Goal: Entertainment & Leisure: Consume media (video, audio)

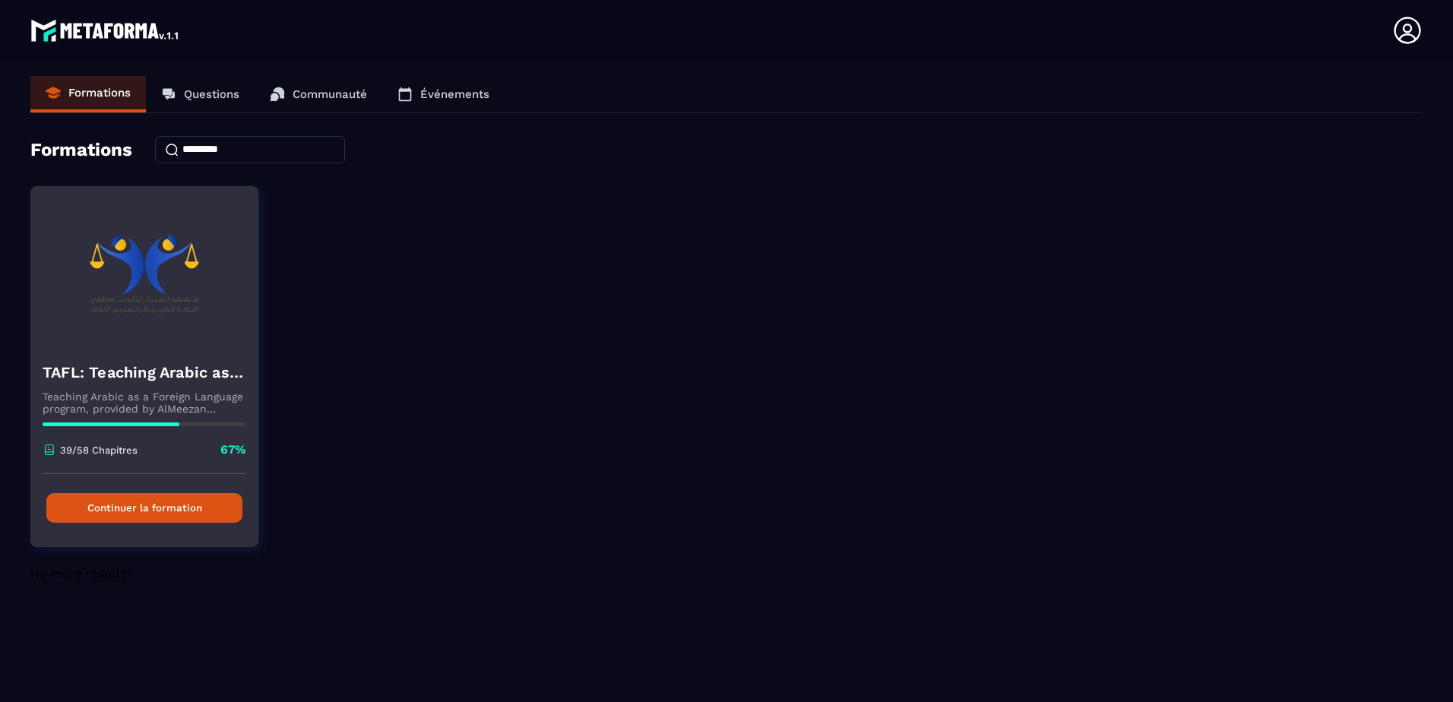
click at [198, 510] on button "Continuer la formation" at bounding box center [144, 508] width 196 height 30
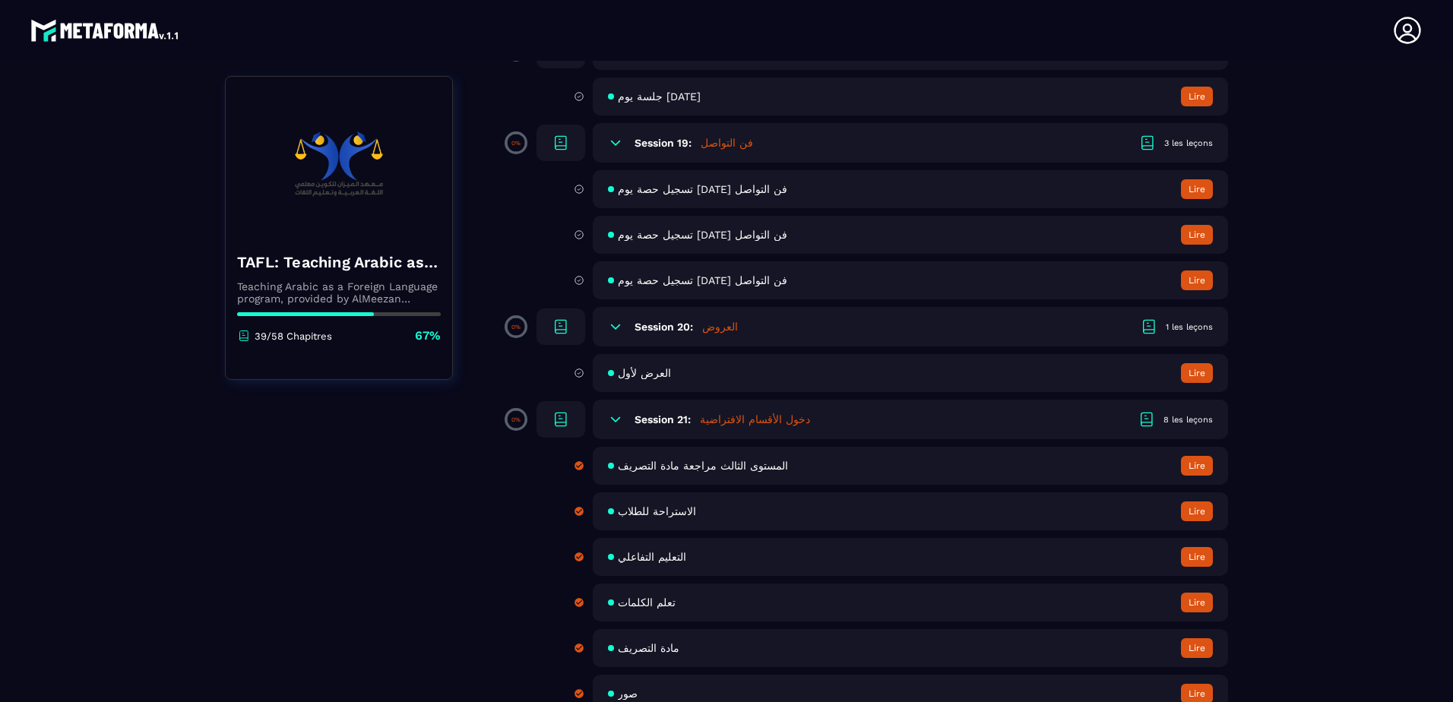
scroll to position [2886, 0]
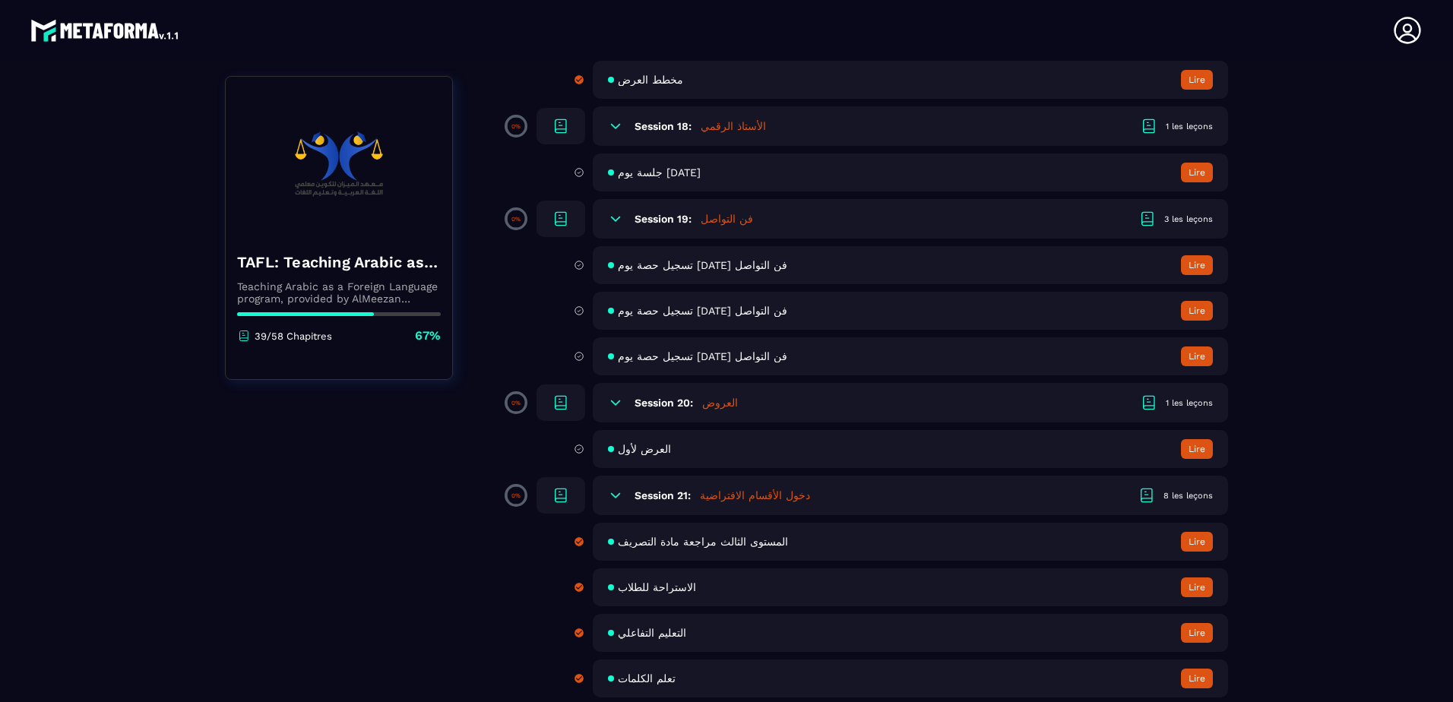
click at [614, 218] on icon at bounding box center [615, 218] width 15 height 15
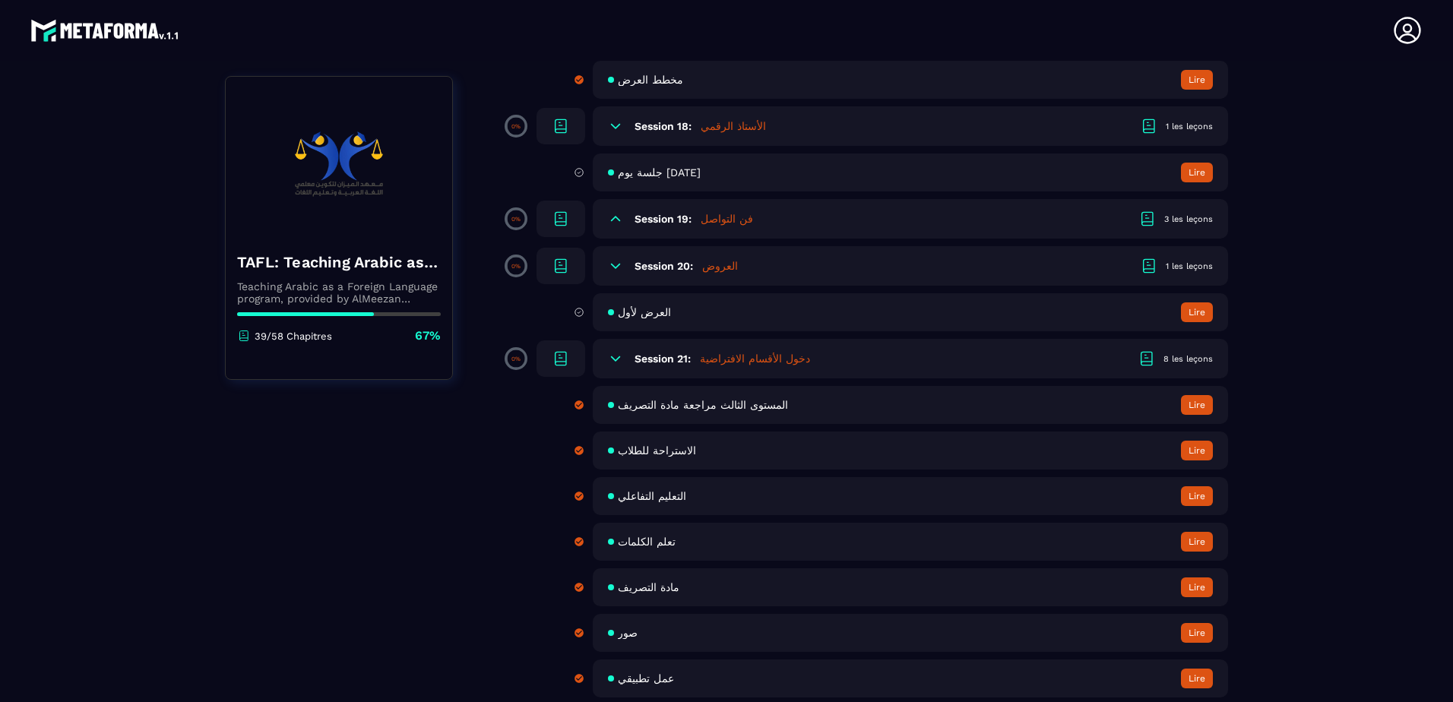
click at [614, 223] on icon at bounding box center [615, 218] width 15 height 15
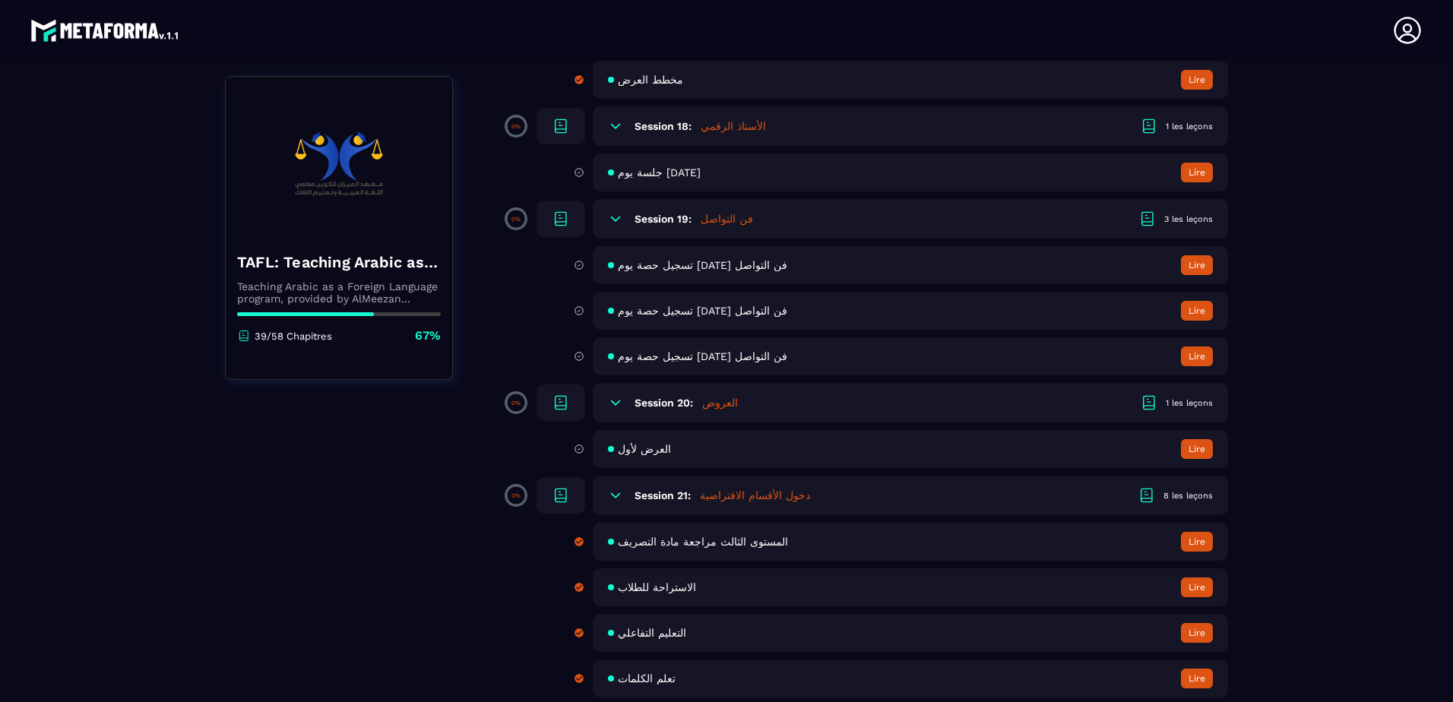
click at [652, 265] on span "تسجيل حصة يوم [DATE] فن التواصل" at bounding box center [703, 265] width 170 height 12
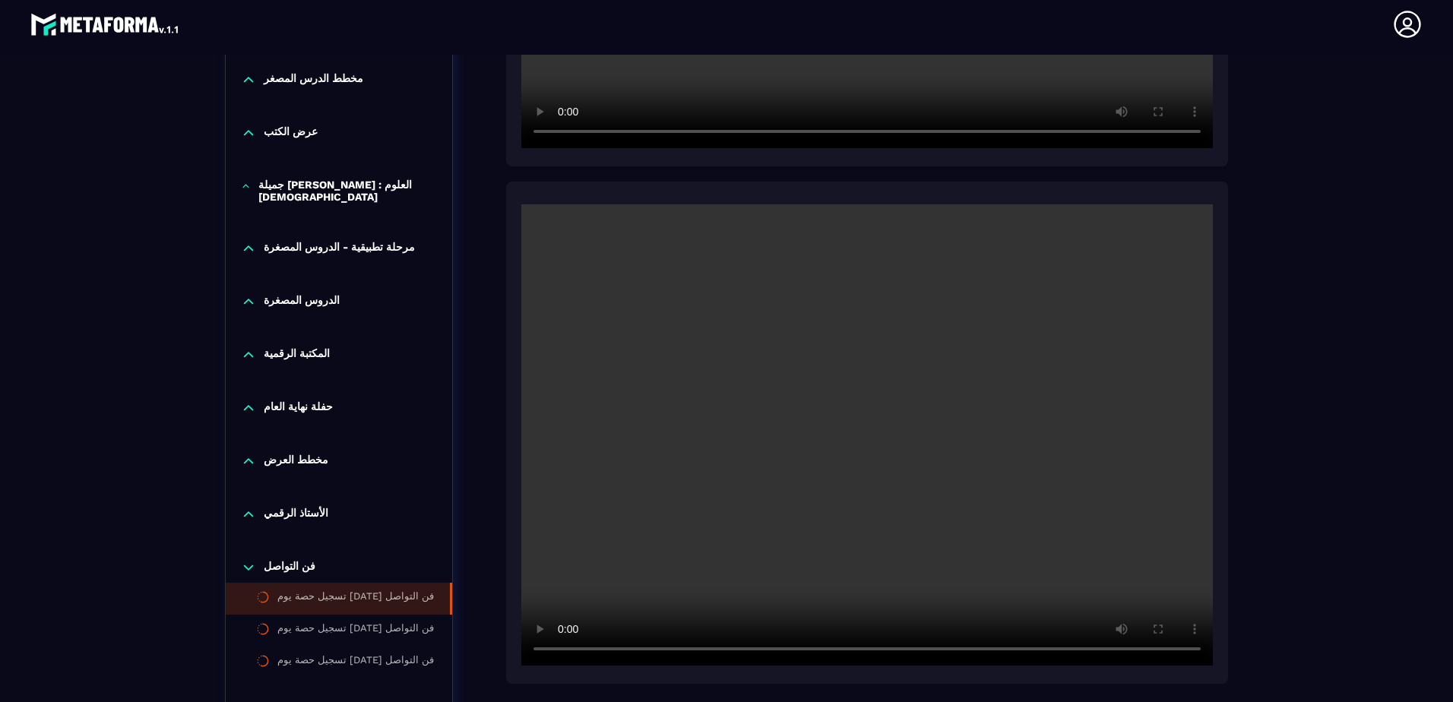
scroll to position [3047, 0]
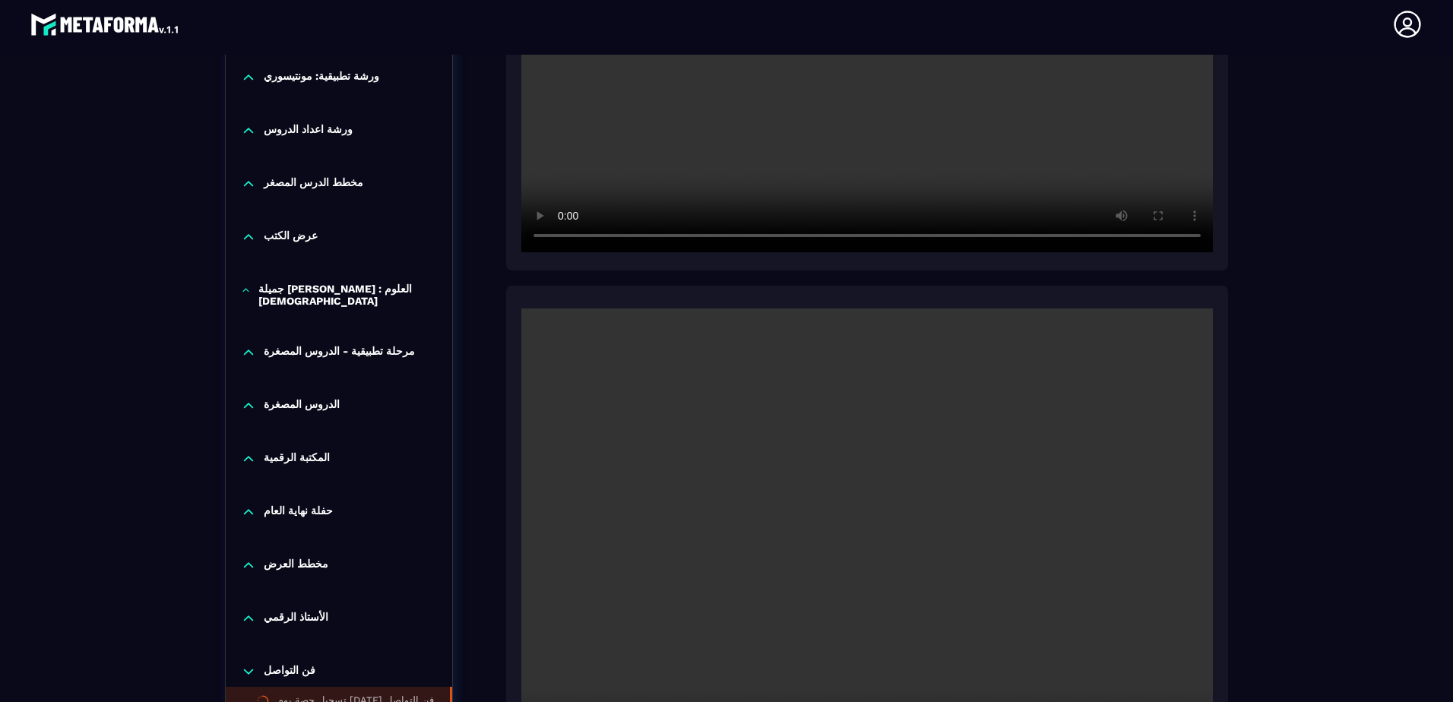
click at [803, 550] on video at bounding box center [867, 539] width 692 height 461
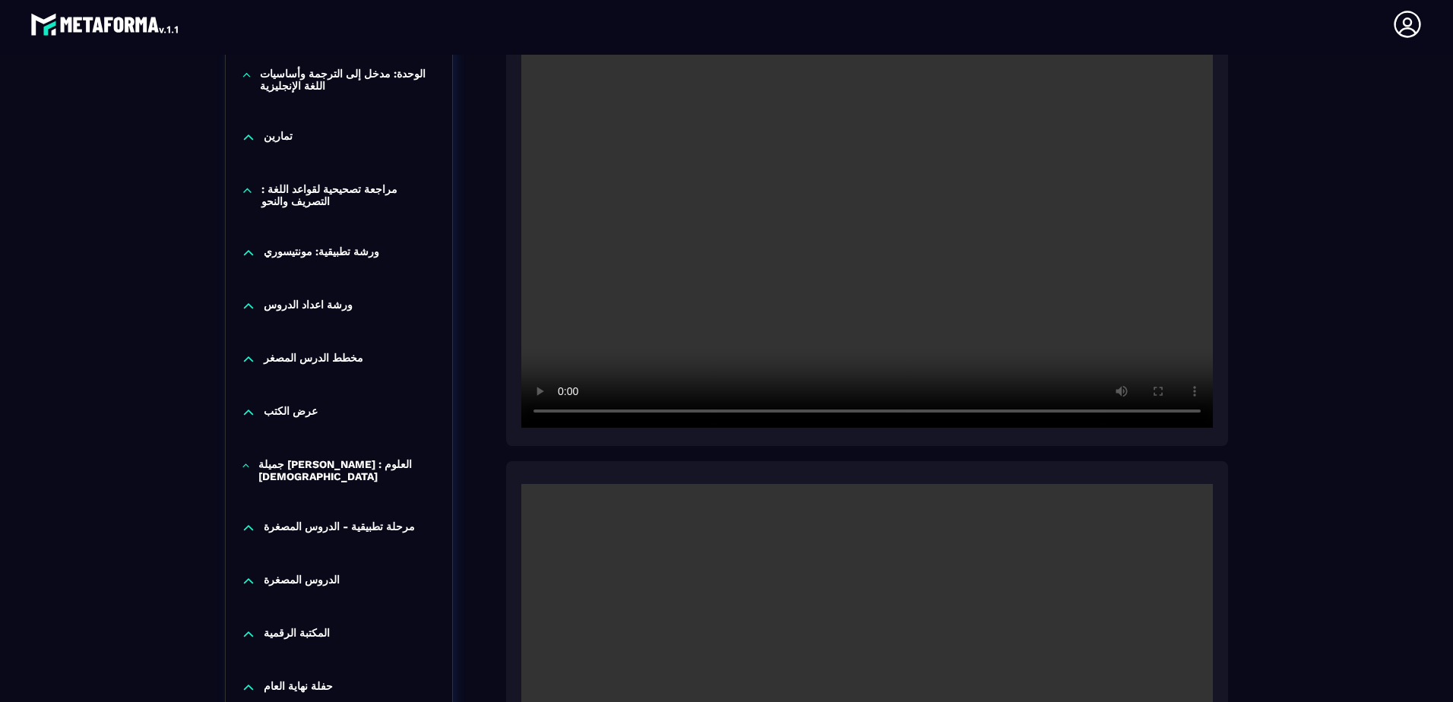
scroll to position [2819, 0]
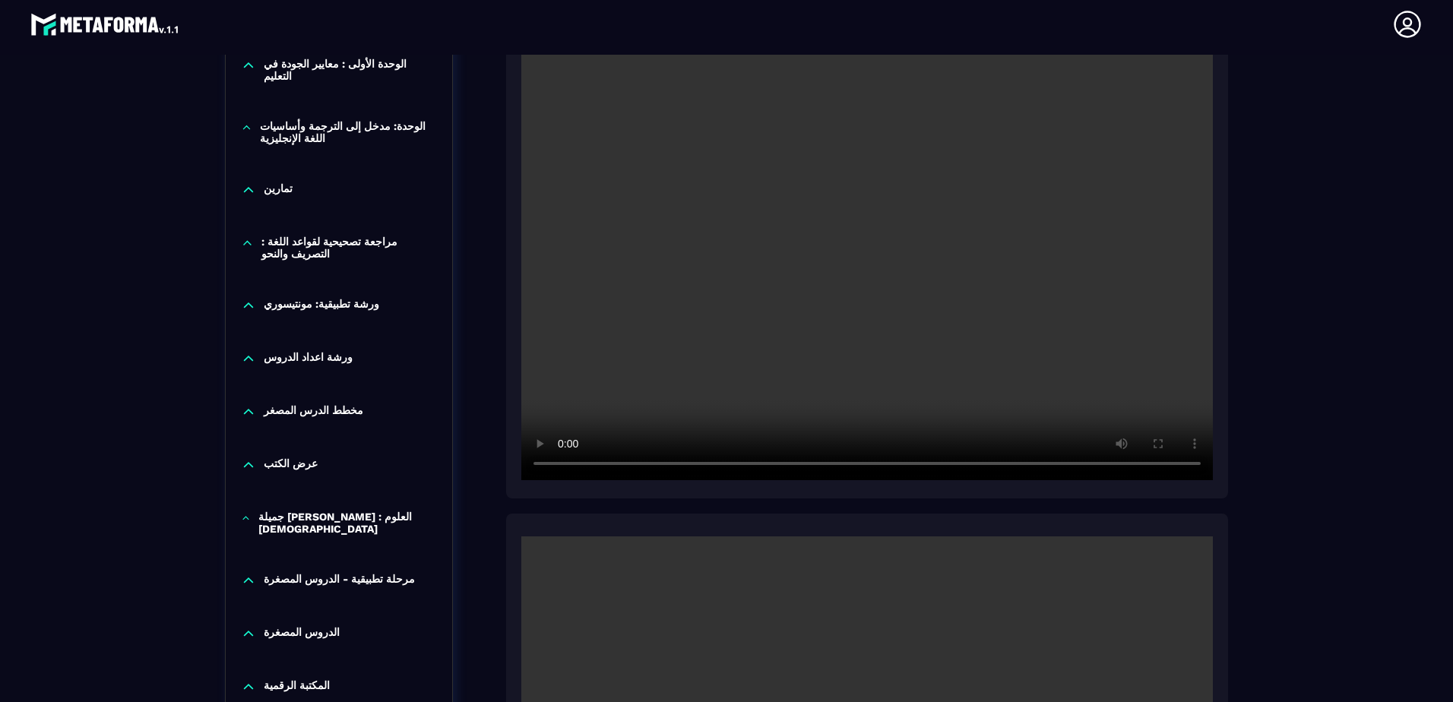
click at [900, 304] on video at bounding box center [867, 249] width 692 height 461
click at [930, 316] on video at bounding box center [867, 249] width 692 height 461
click at [941, 323] on video at bounding box center [867, 249] width 692 height 461
click at [933, 317] on video at bounding box center [867, 249] width 692 height 461
click at [923, 319] on video at bounding box center [867, 249] width 692 height 461
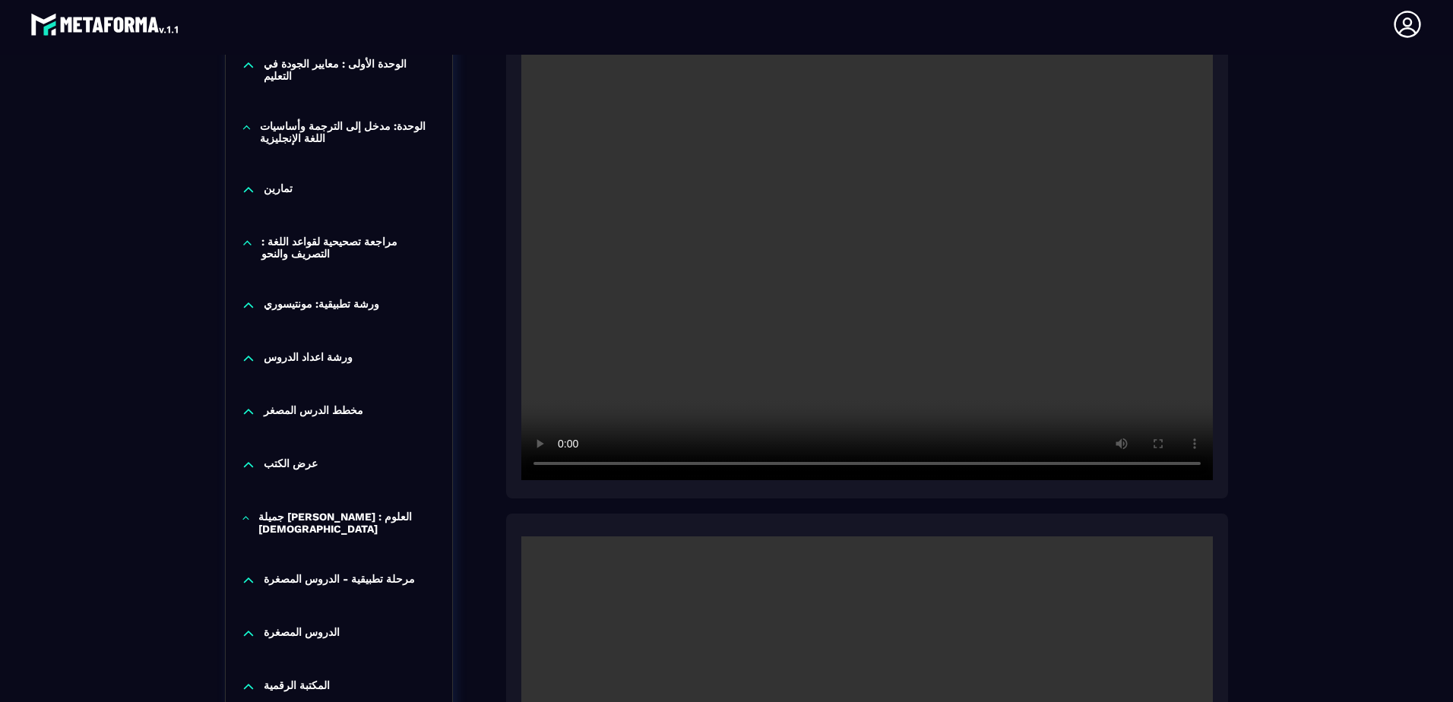
click at [984, 361] on video at bounding box center [867, 249] width 692 height 461
click at [958, 303] on video at bounding box center [867, 249] width 692 height 461
